Goal: Transaction & Acquisition: Purchase product/service

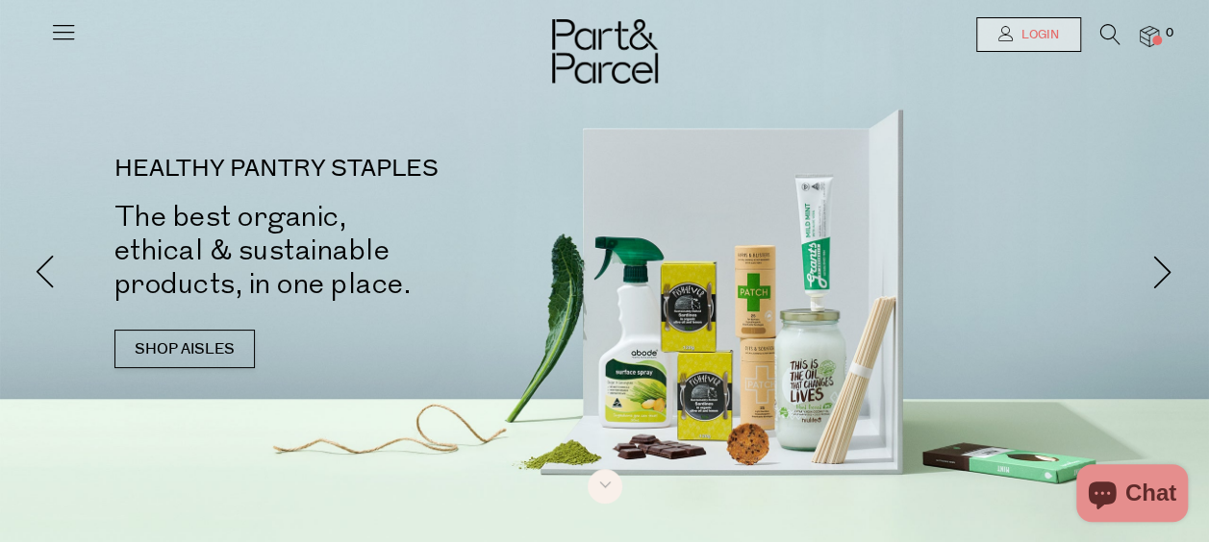
drag, startPoint x: 0, startPoint y: 0, endPoint x: 1043, endPoint y: 25, distance: 1043.7
click at [1043, 27] on link "Login" at bounding box center [1028, 34] width 105 height 35
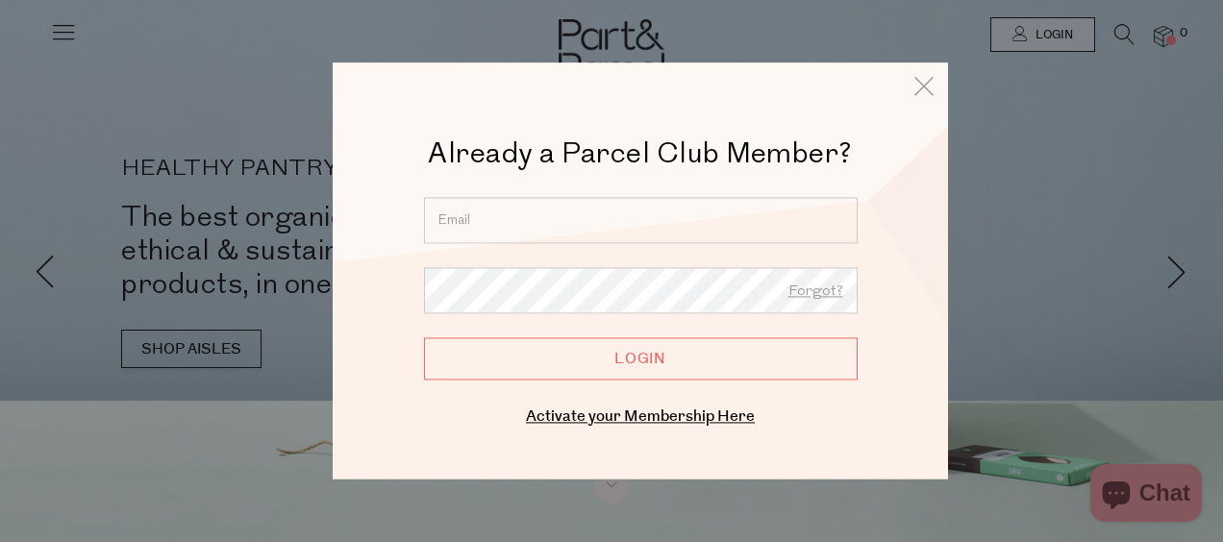
click at [802, 196] on div "Already a Parcel Club Member? Already a Member? Login. Forgot? Forgot? Login En…" at bounding box center [640, 283] width 519 height 296
click at [804, 219] on input "email" at bounding box center [641, 220] width 434 height 46
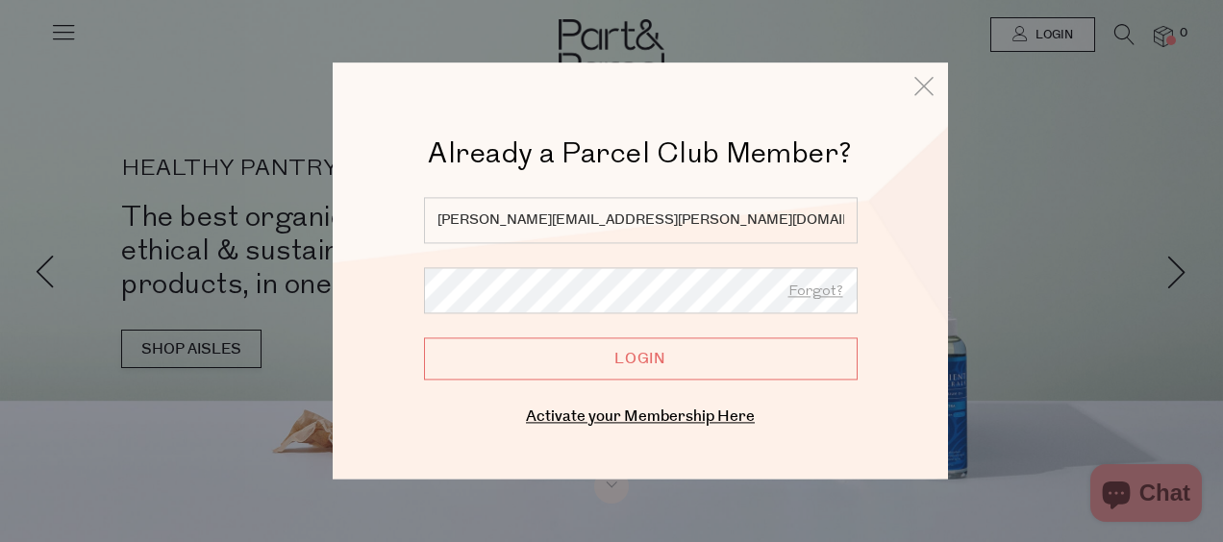
type input "angela.shoobridge@westrac.com.au"
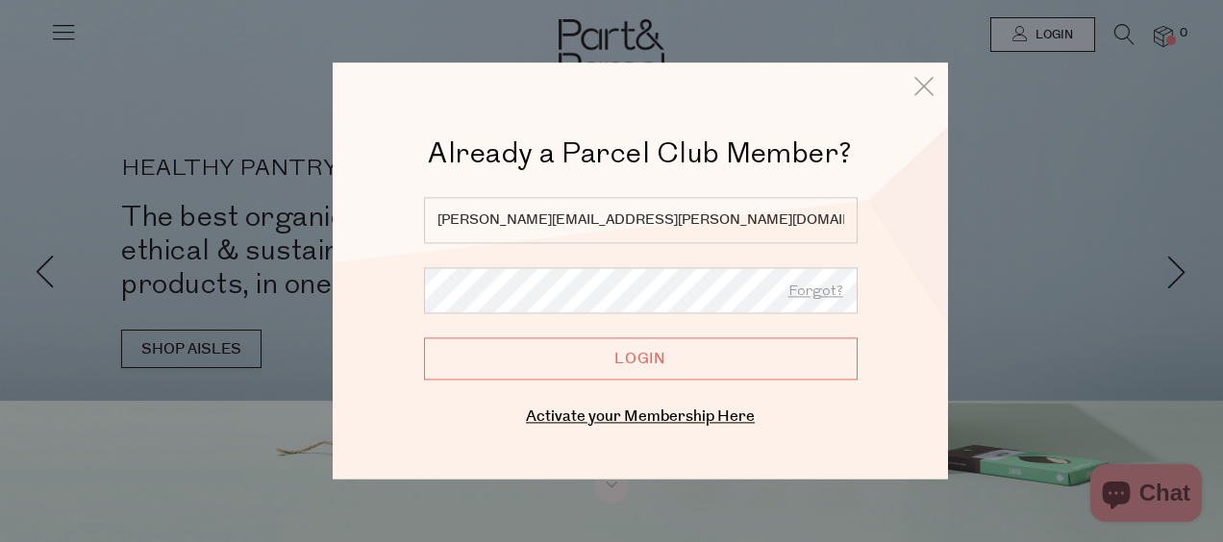
click at [424, 338] on input "Login" at bounding box center [641, 359] width 434 height 42
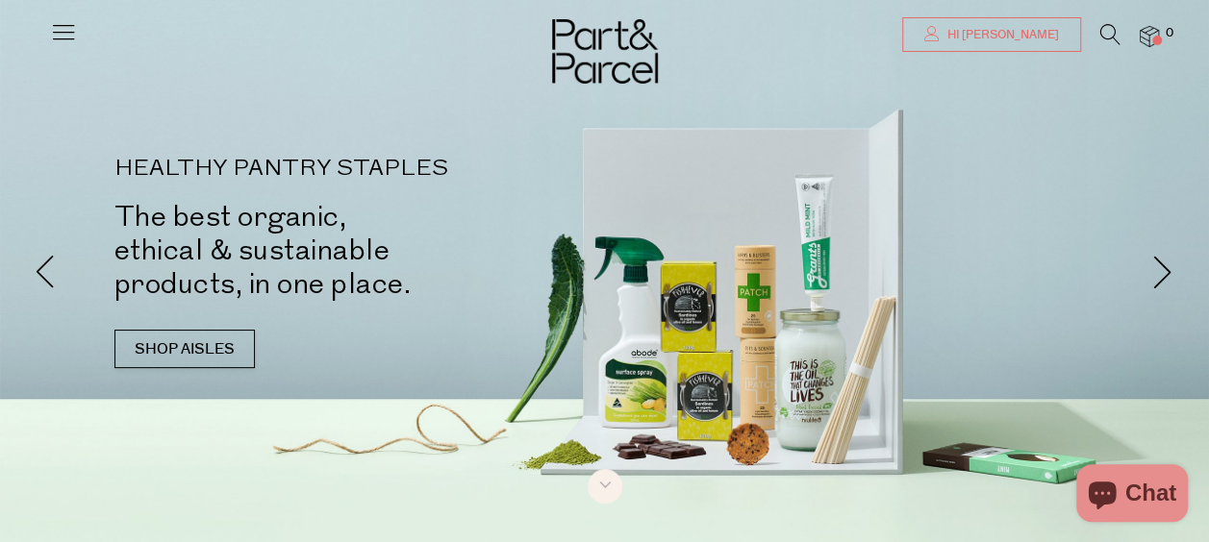
click at [1055, 38] on span "Hi [PERSON_NAME]" at bounding box center [1000, 35] width 116 height 16
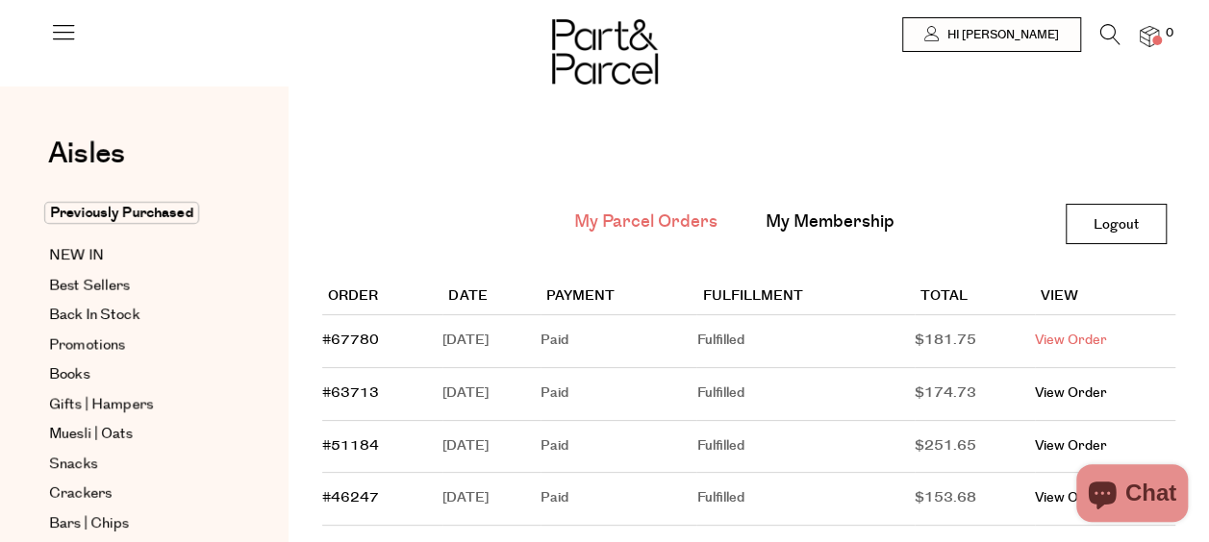
click at [1106, 350] on link "View Order" at bounding box center [1071, 340] width 72 height 19
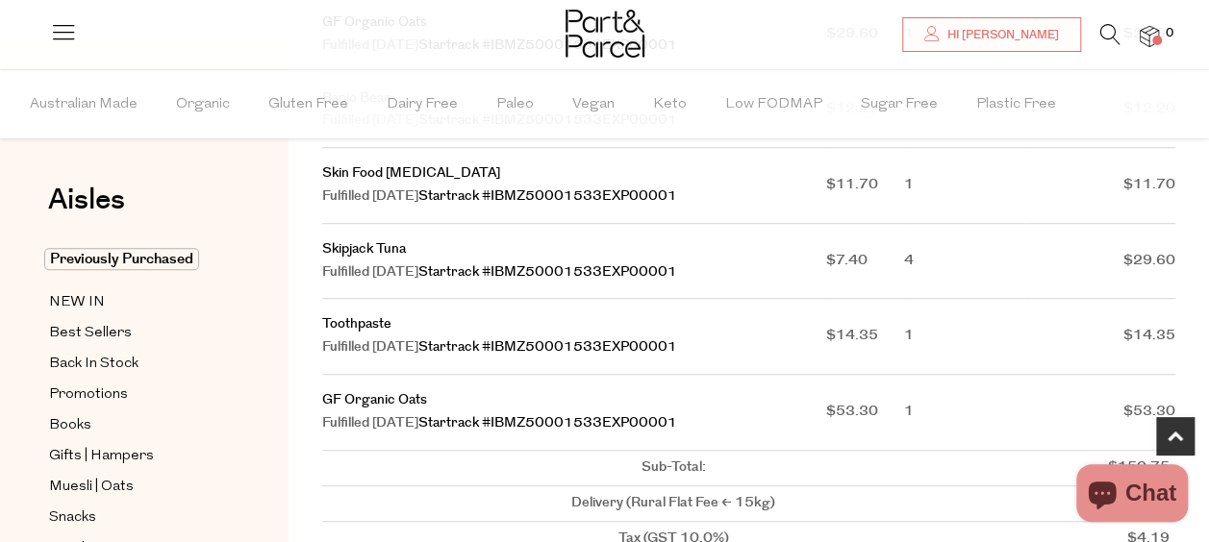
scroll to position [481, 0]
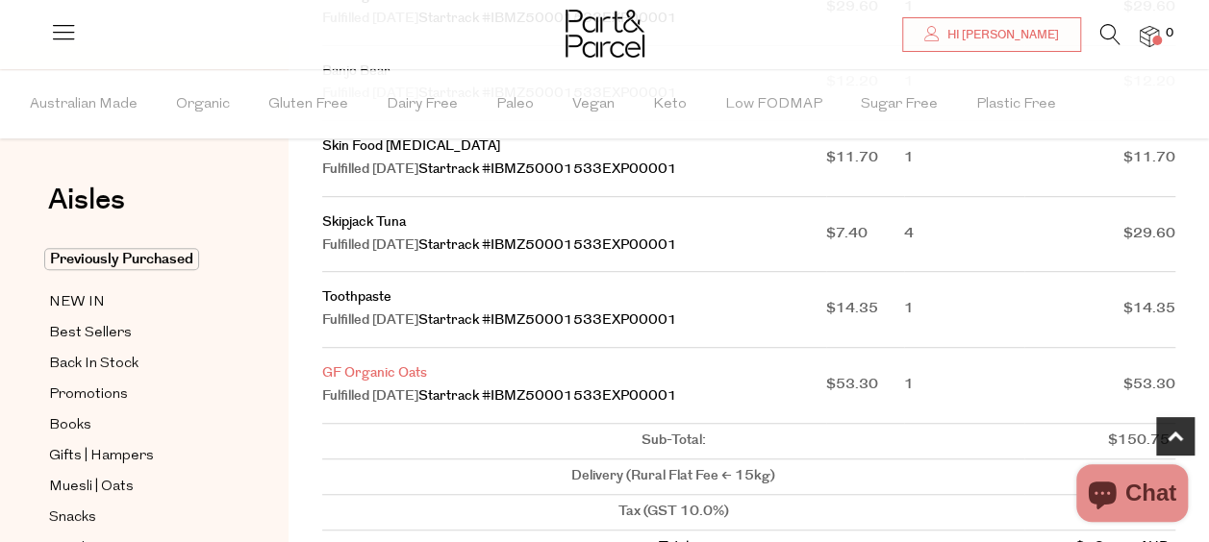
click at [398, 369] on link "GF Organic Oats" at bounding box center [374, 373] width 105 height 19
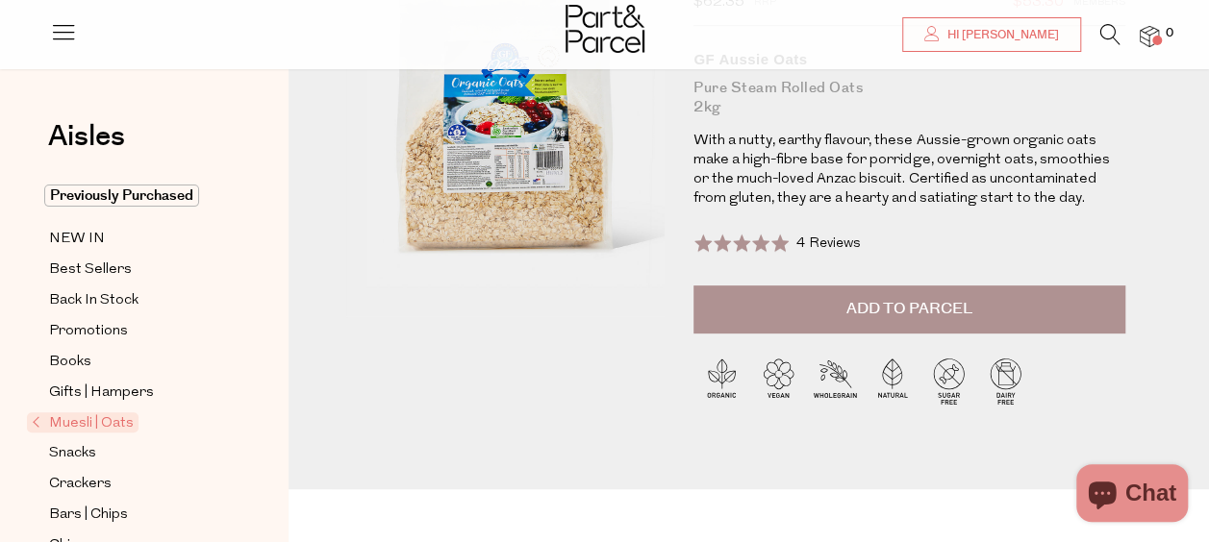
scroll to position [192, 0]
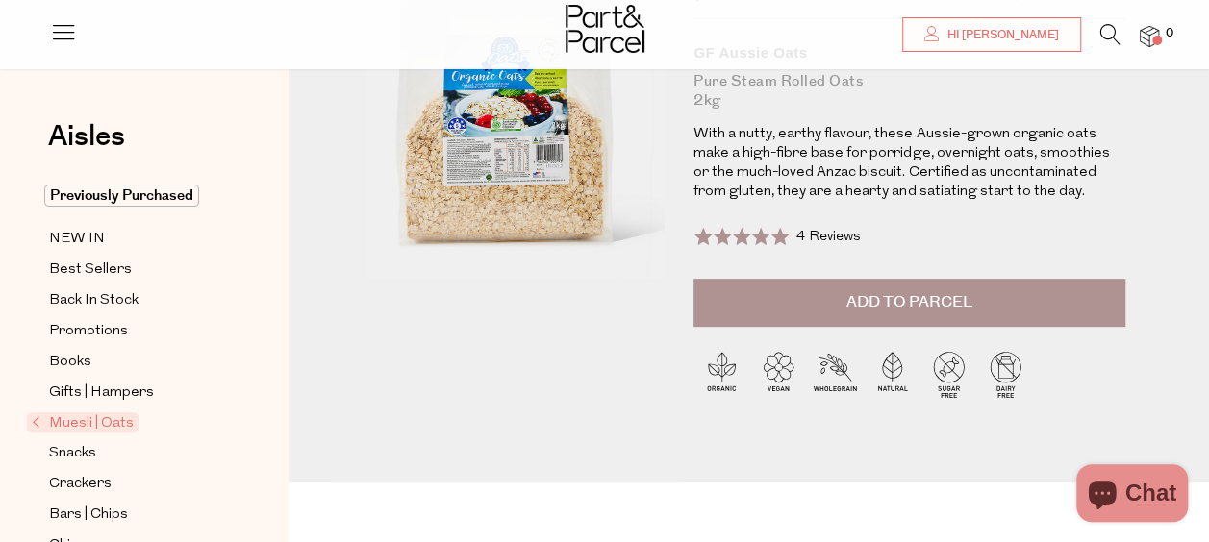
click at [71, 425] on span "Muesli | Oats" at bounding box center [83, 423] width 112 height 20
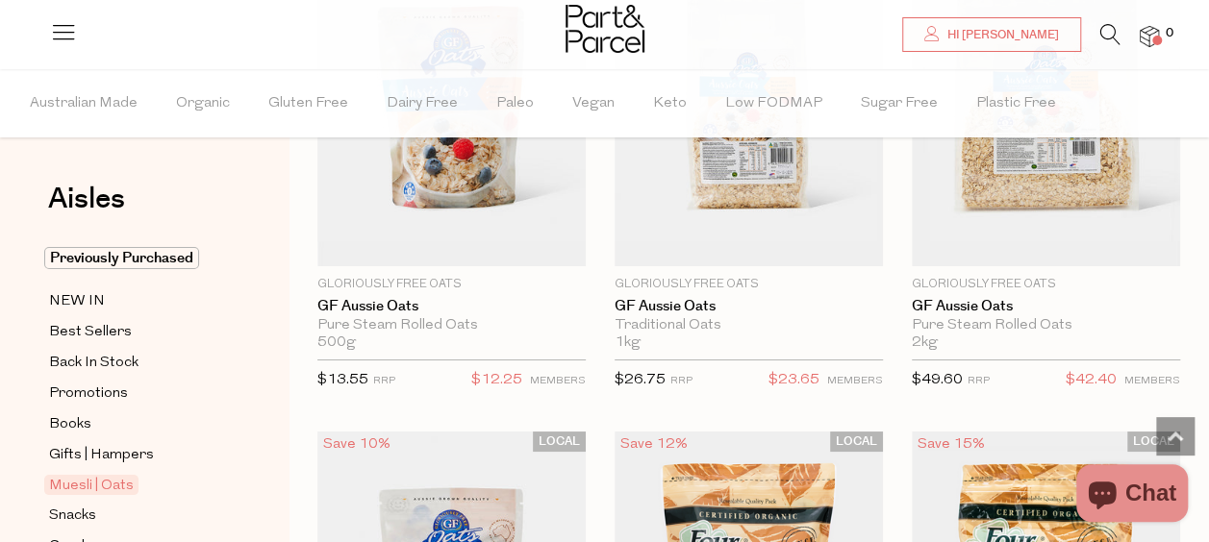
scroll to position [7116, 0]
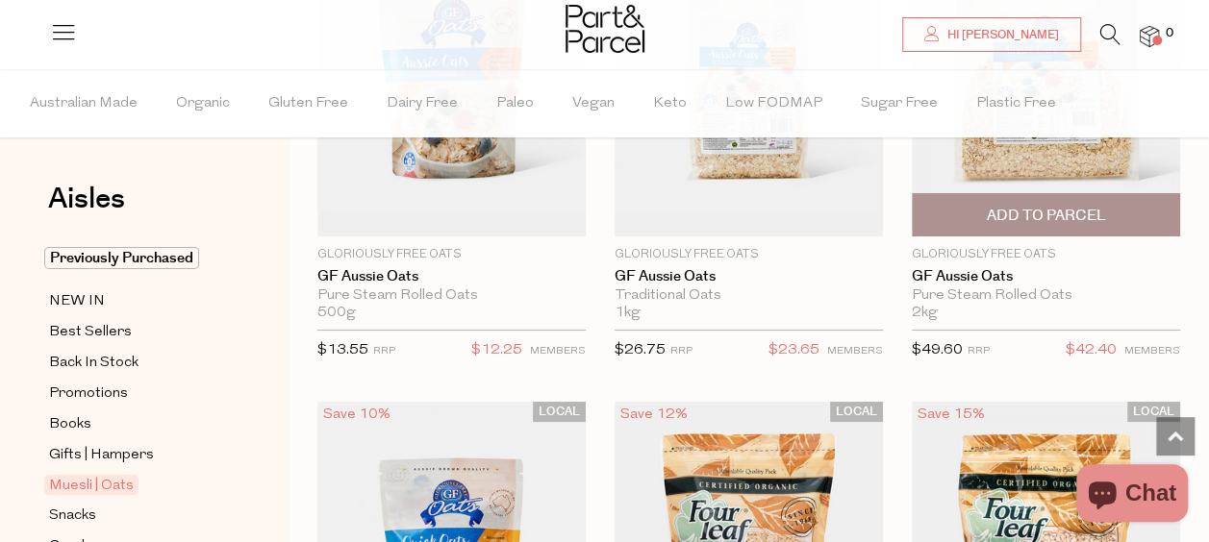
click at [1046, 206] on span "Add To Parcel" at bounding box center [1045, 216] width 119 height 20
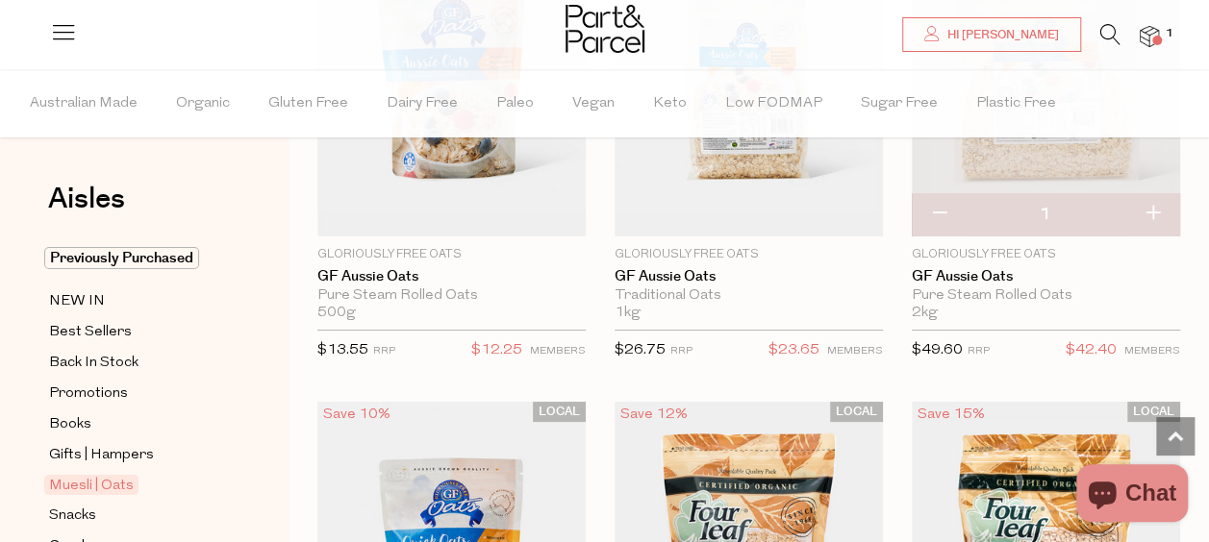
click at [1108, 29] on icon at bounding box center [1110, 34] width 20 height 21
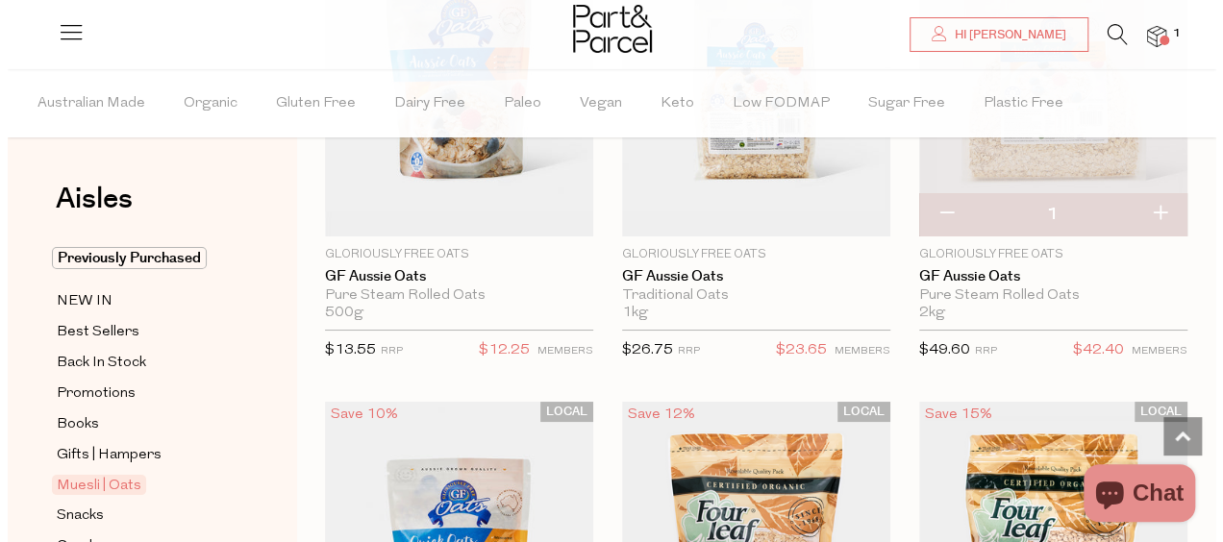
scroll to position [7197, 0]
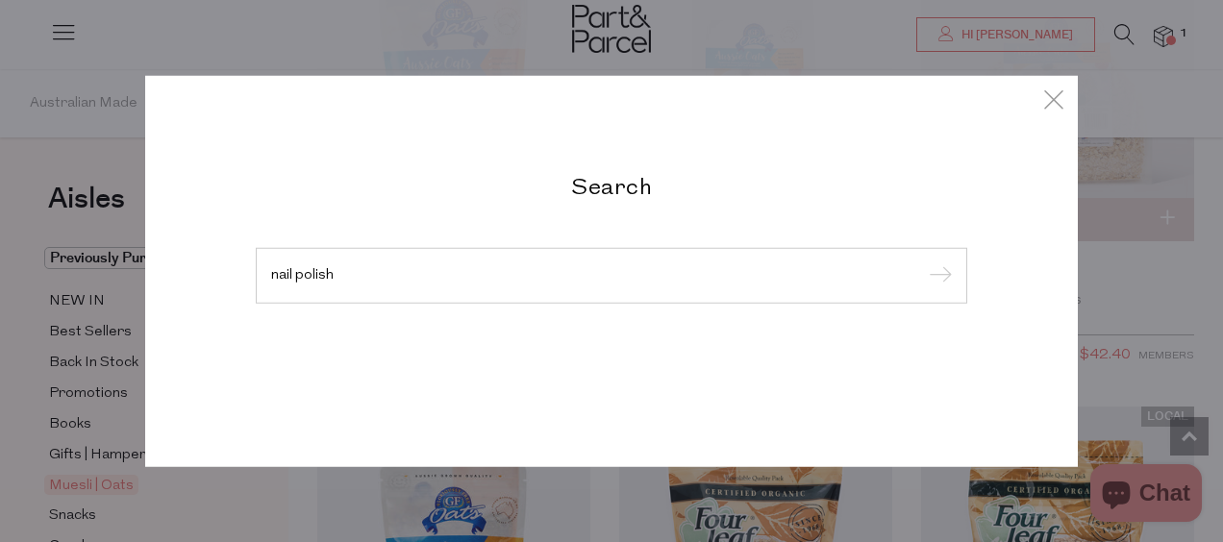
type input "nail polish"
click at [923, 263] on input "submit" at bounding box center [937, 277] width 29 height 29
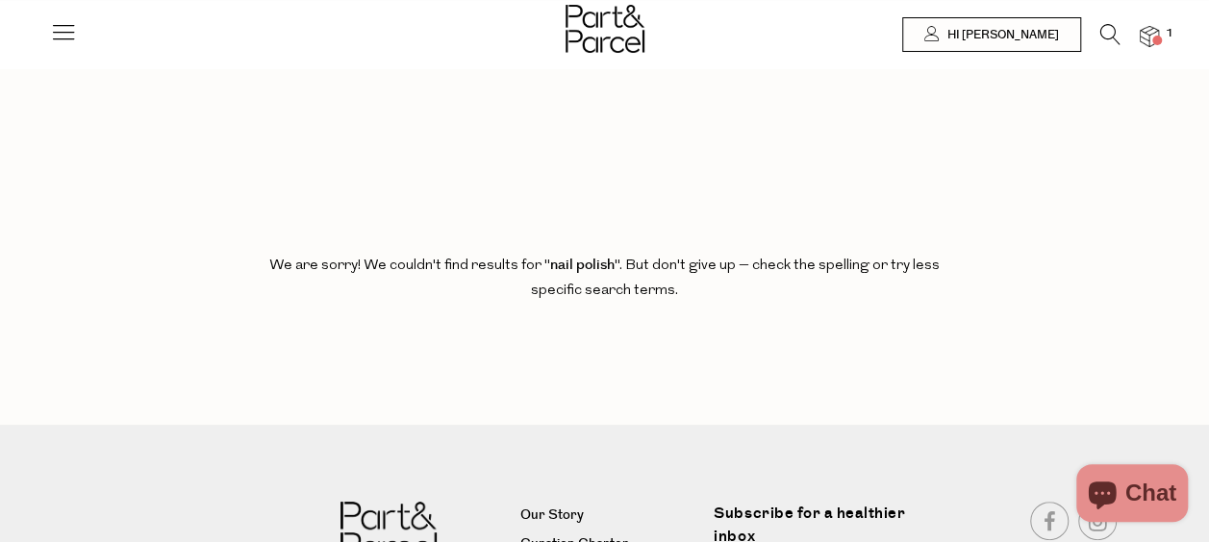
click at [1107, 28] on icon at bounding box center [1110, 34] width 20 height 21
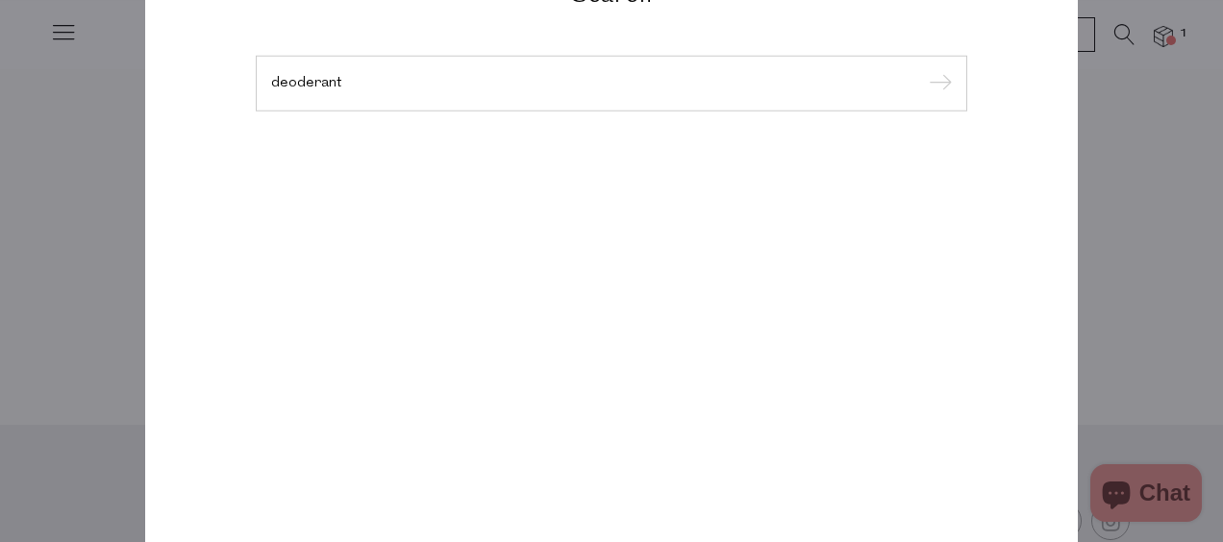
type input "deoderant"
click at [923, 70] on input "submit" at bounding box center [937, 84] width 29 height 29
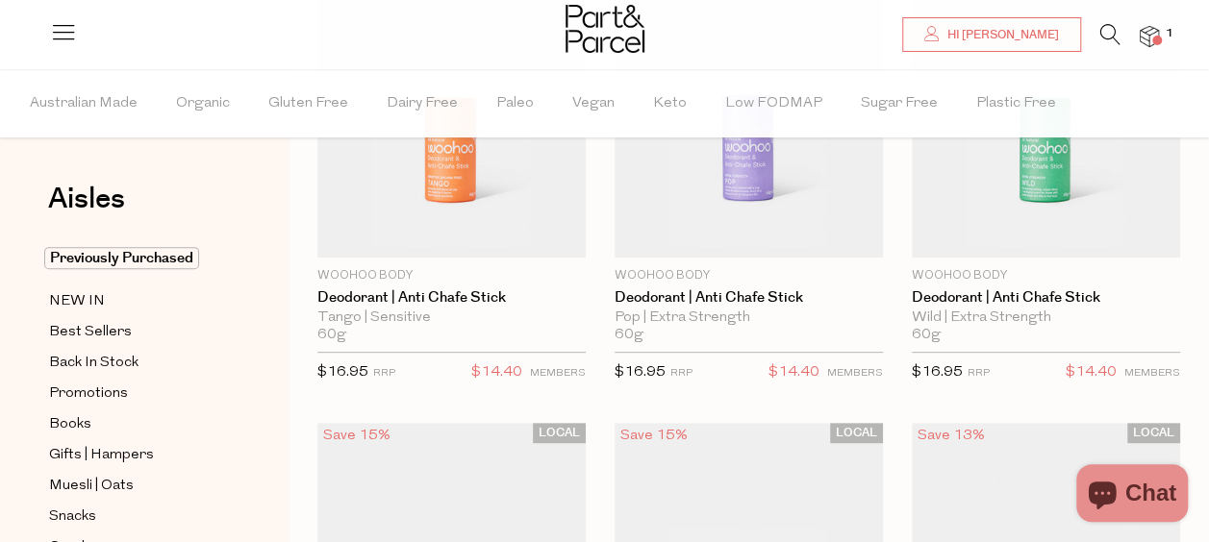
scroll to position [289, 0]
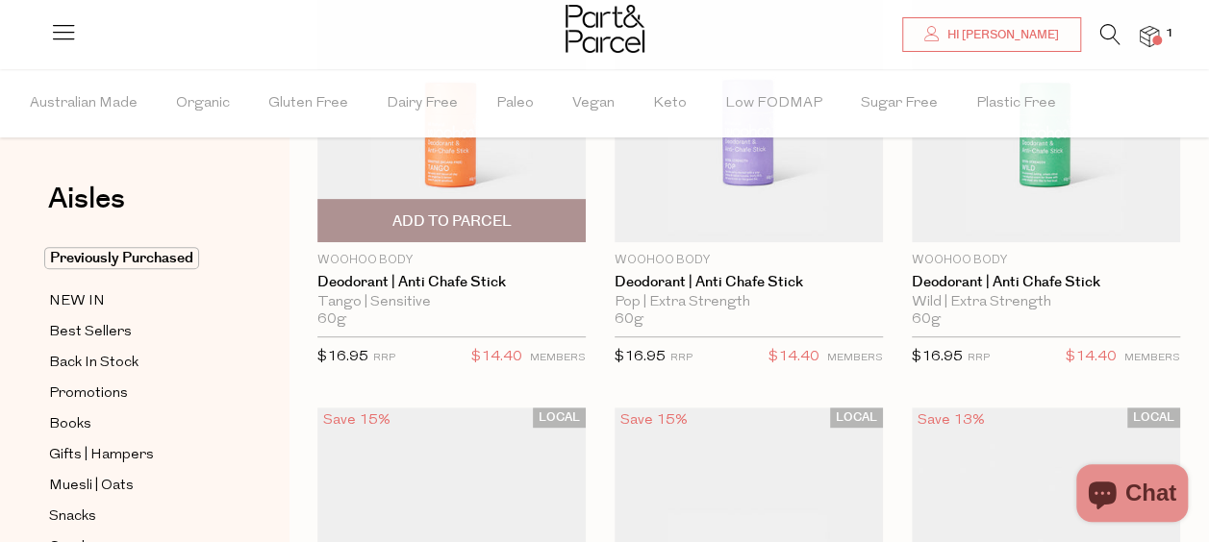
click at [501, 156] on img at bounding box center [451, 84] width 268 height 316
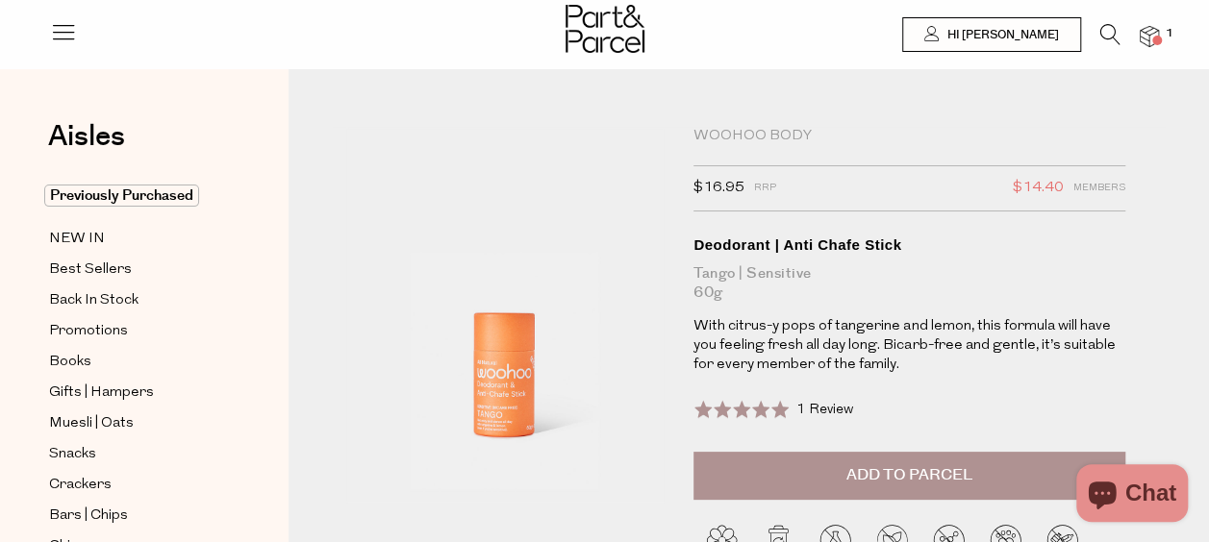
click at [898, 482] on span "Add to Parcel" at bounding box center [909, 475] width 126 height 22
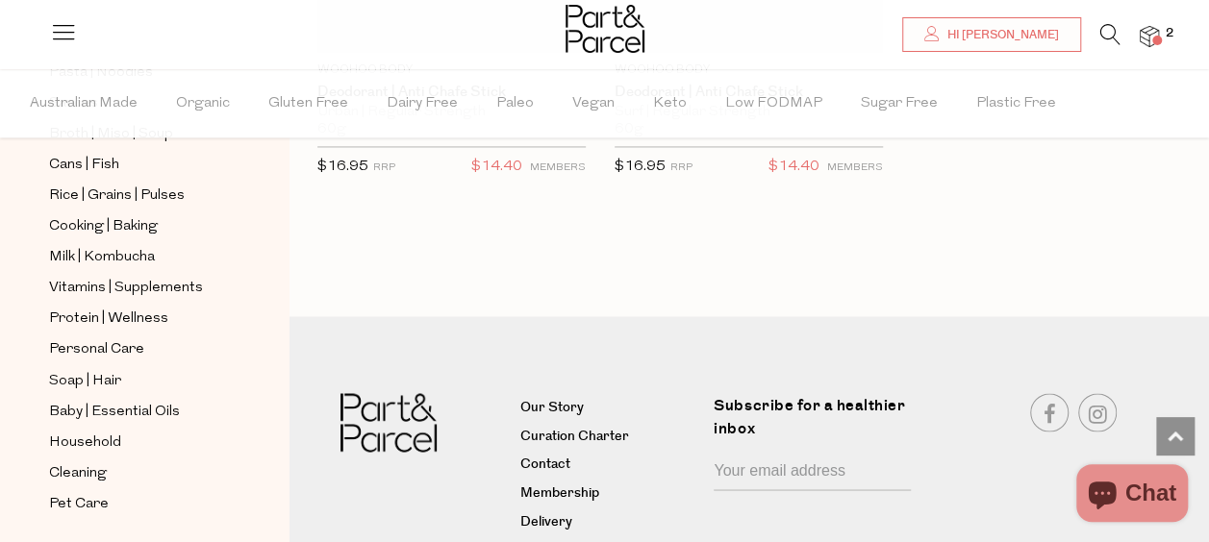
scroll to position [838, 0]
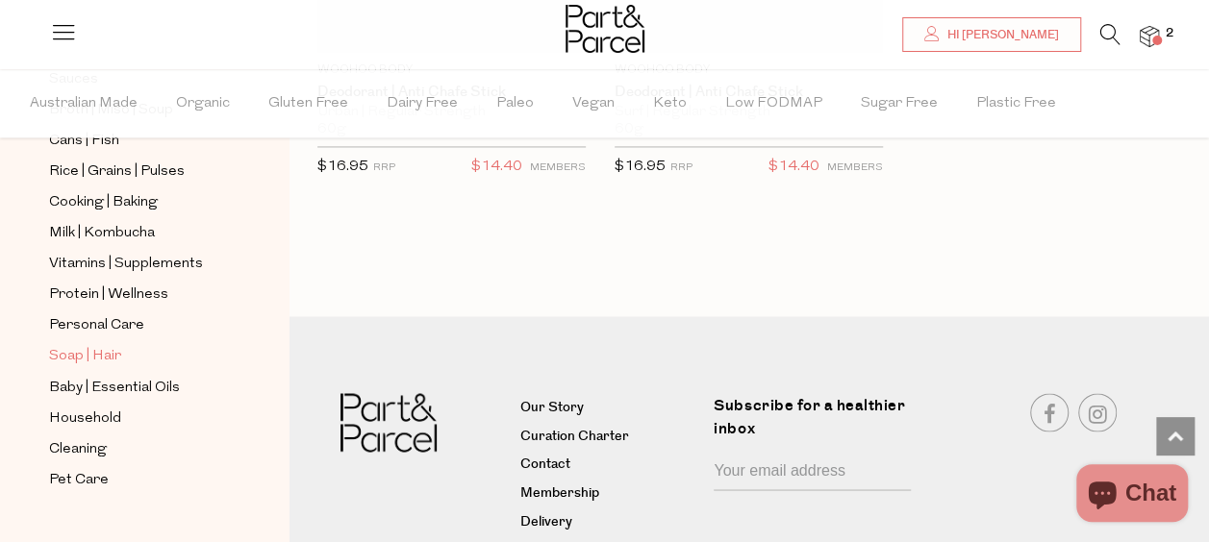
click at [85, 345] on span "Soap | Hair" at bounding box center [85, 356] width 72 height 23
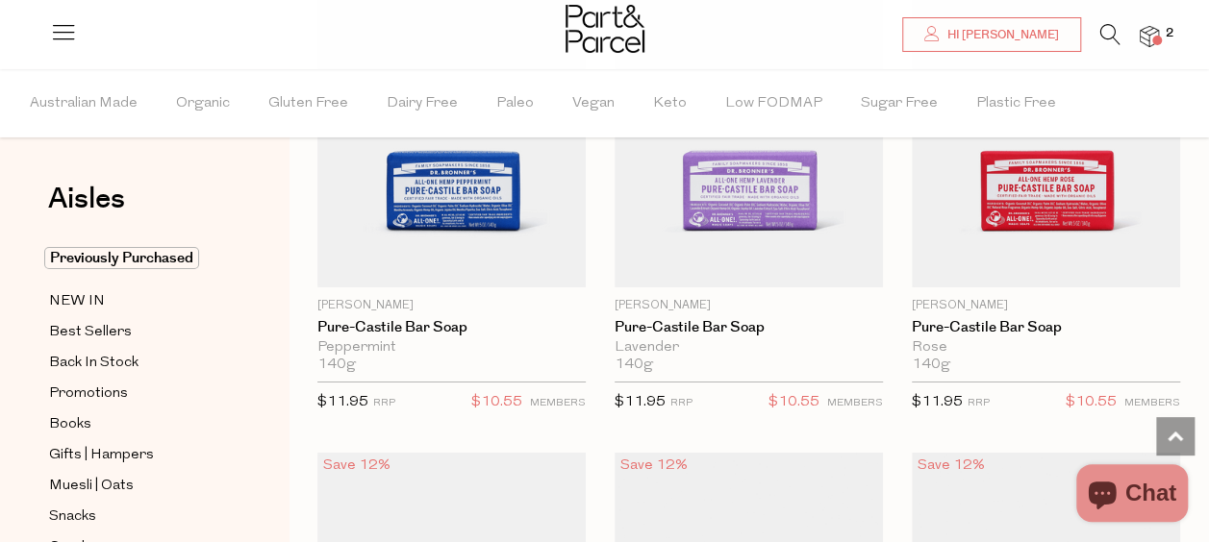
scroll to position [3174, 0]
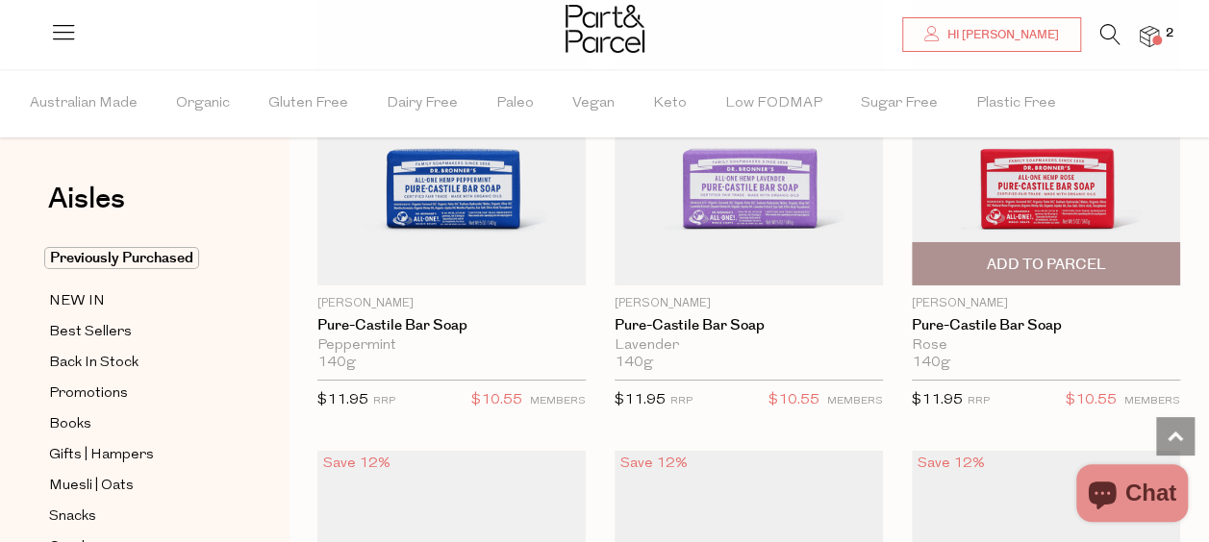
click at [1057, 255] on span "Add To Parcel" at bounding box center [1045, 265] width 119 height 20
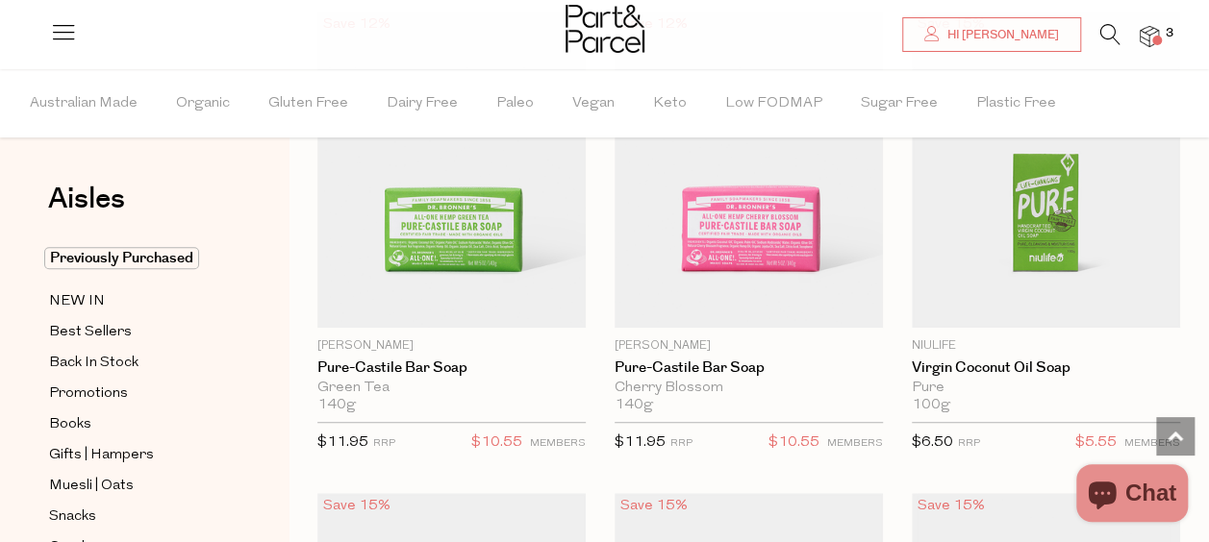
scroll to position [4135, 0]
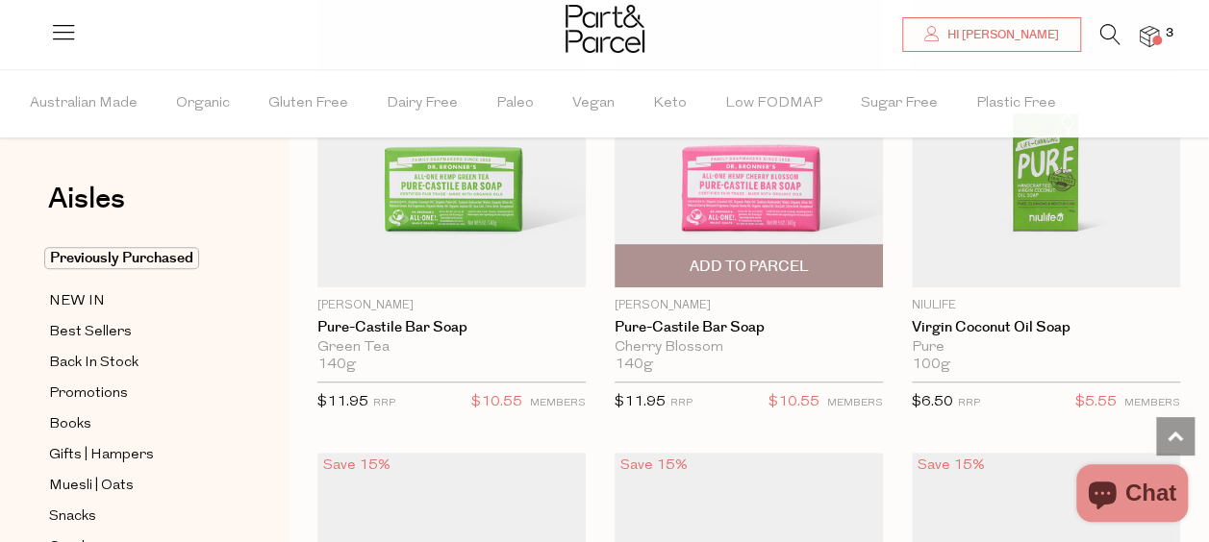
click at [737, 245] on span "Add To Parcel" at bounding box center [748, 265] width 257 height 41
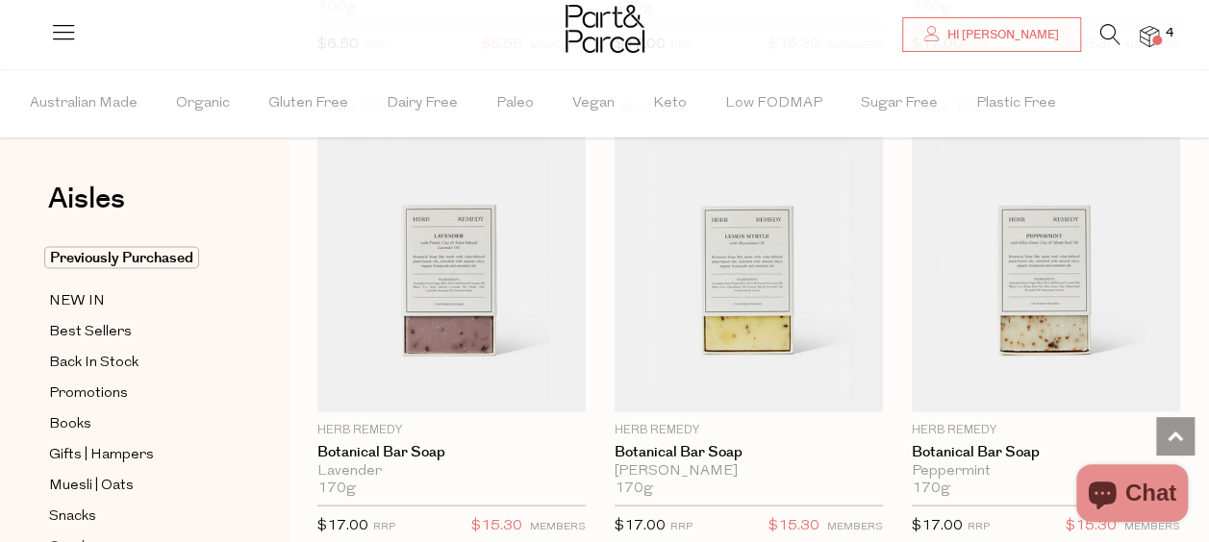
scroll to position [5578, 0]
